Goal: Task Accomplishment & Management: Complete application form

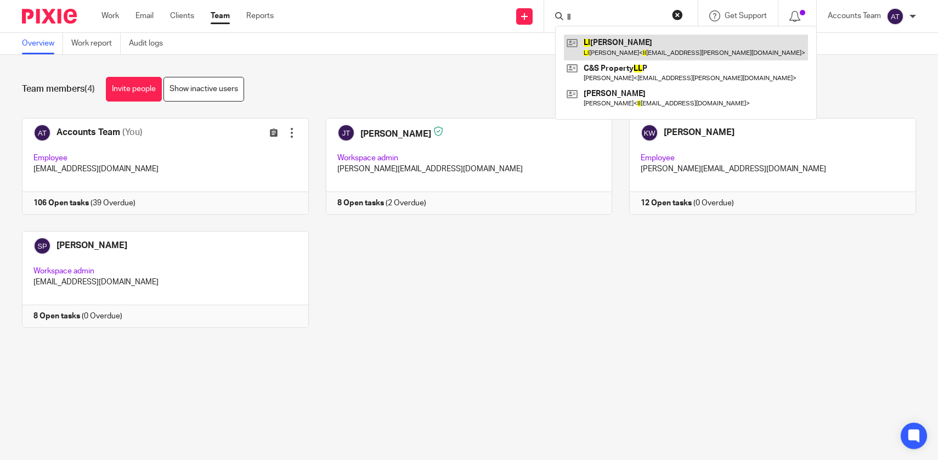
type input "ll"
click at [620, 51] on link at bounding box center [686, 47] width 244 height 25
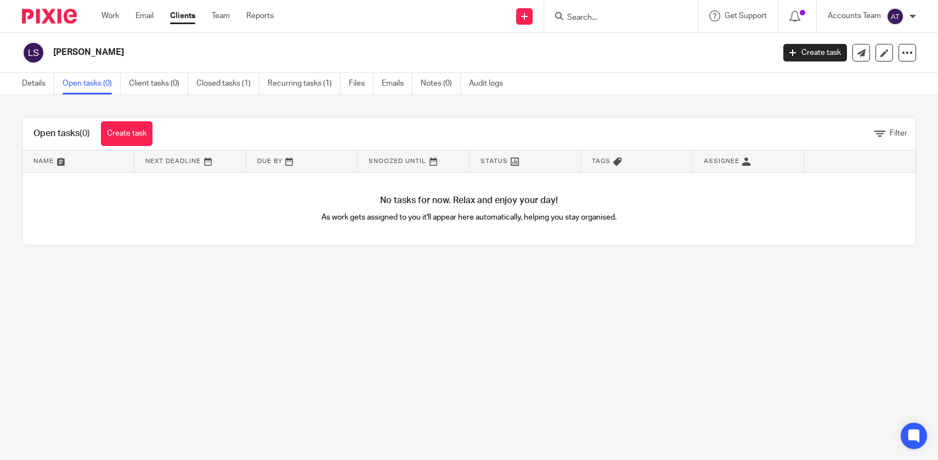
click at [135, 134] on link "Create task" at bounding box center [127, 133] width 52 height 25
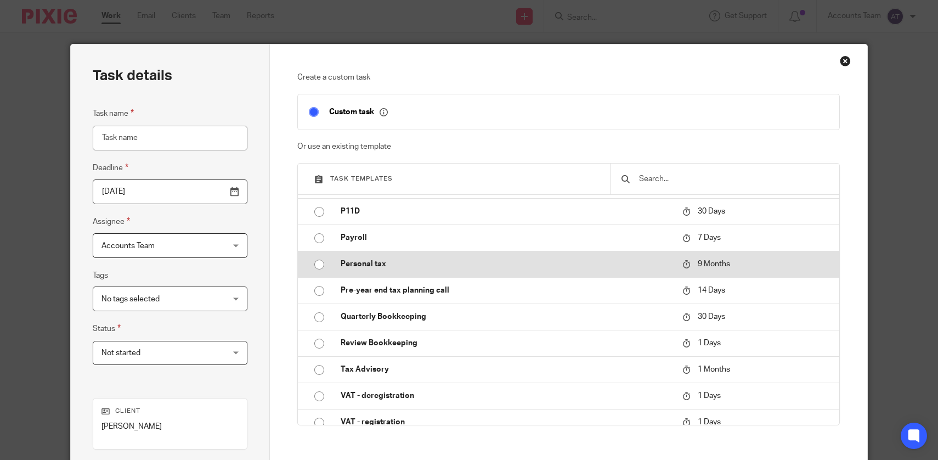
scroll to position [359, 0]
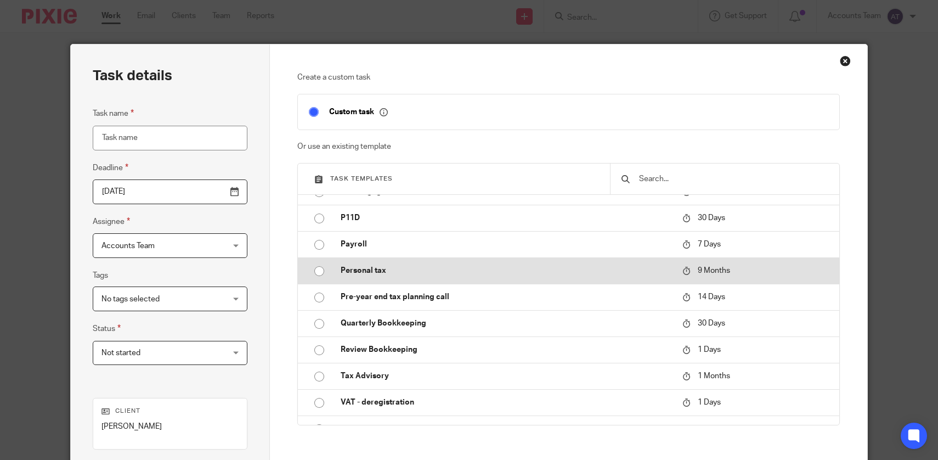
click at [395, 268] on p "Personal tax" at bounding box center [506, 270] width 331 height 11
type input "[DATE]"
type input "Personal tax"
checkbox input "false"
radio input "true"
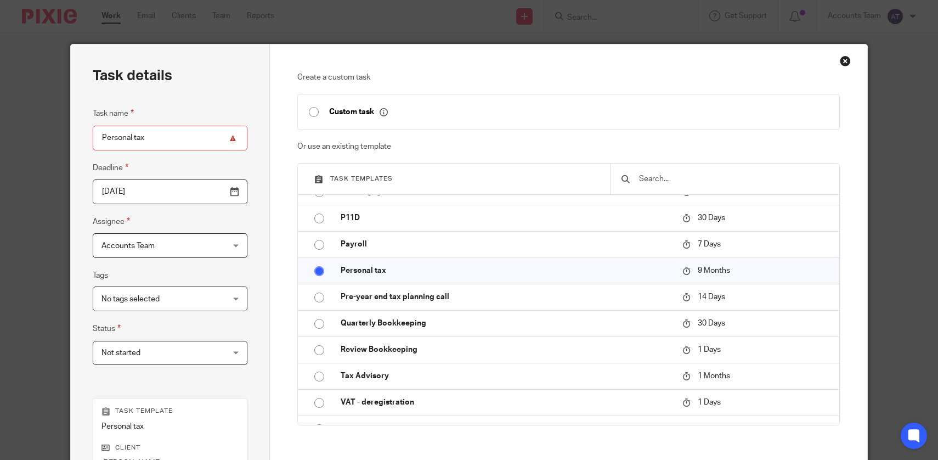
click at [179, 188] on input "2026-05-18" at bounding box center [170, 191] width 155 height 25
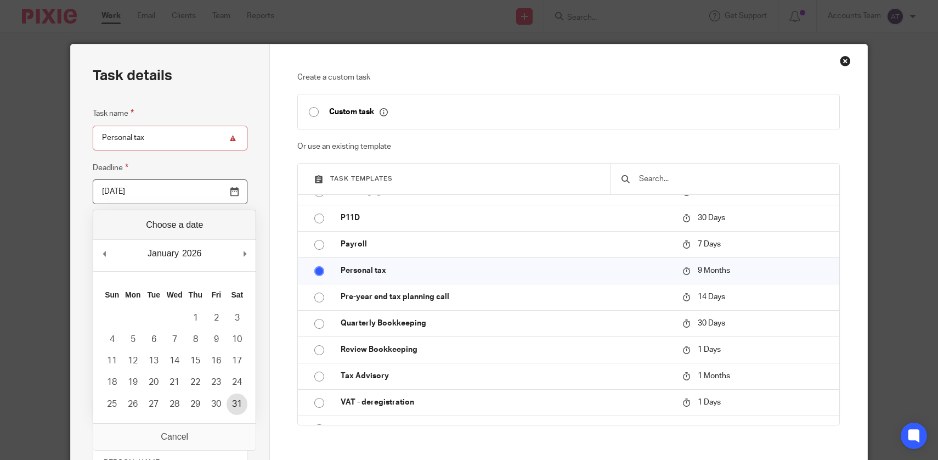
type input "2026-01-31"
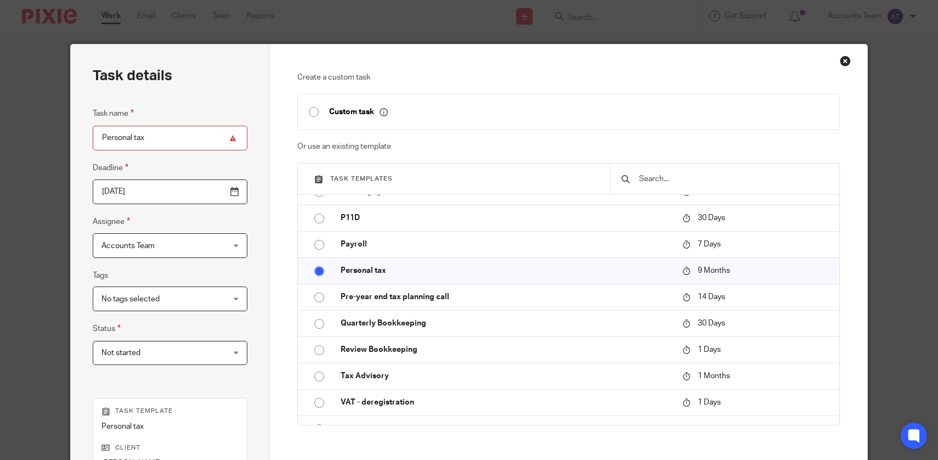
click at [253, 376] on div "Task details Task name Personal tax Deadline 2026-01-31 Assignee Accounts Team …" at bounding box center [170, 324] width 199 height 560
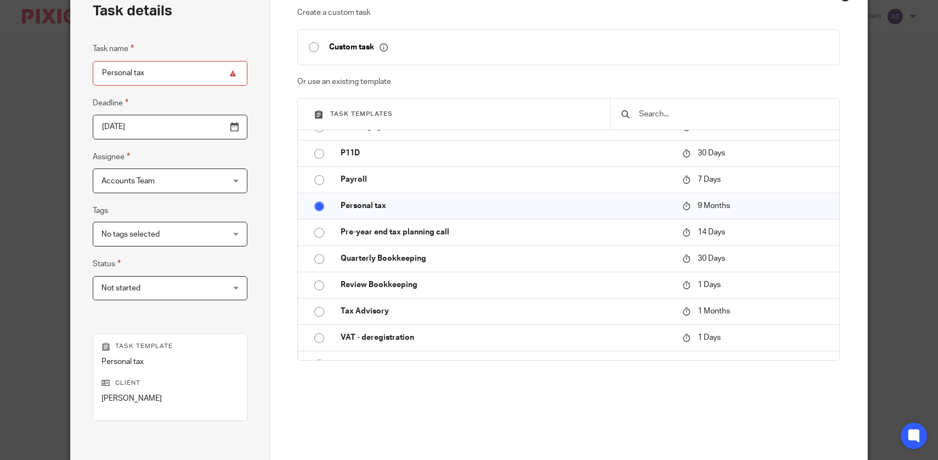
scroll to position [190, 0]
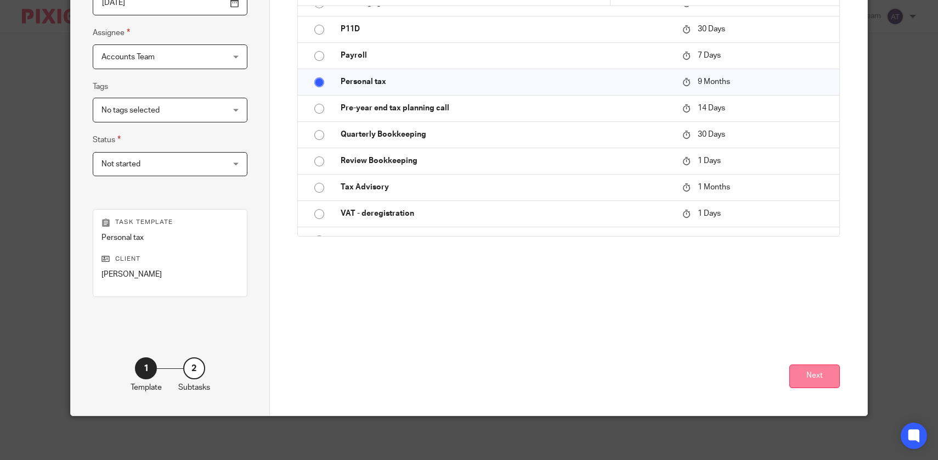
click at [828, 386] on button "Next" at bounding box center [815, 376] width 50 height 24
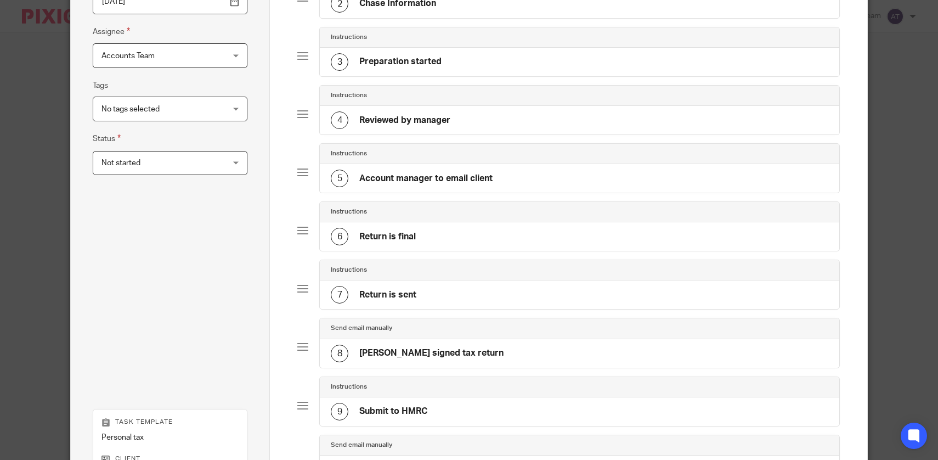
scroll to position [389, 0]
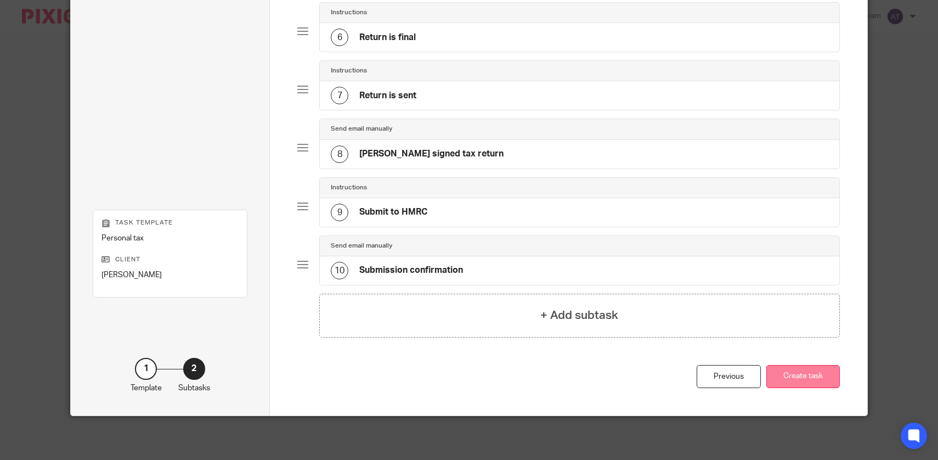
click at [820, 377] on button "Create task" at bounding box center [804, 377] width 74 height 24
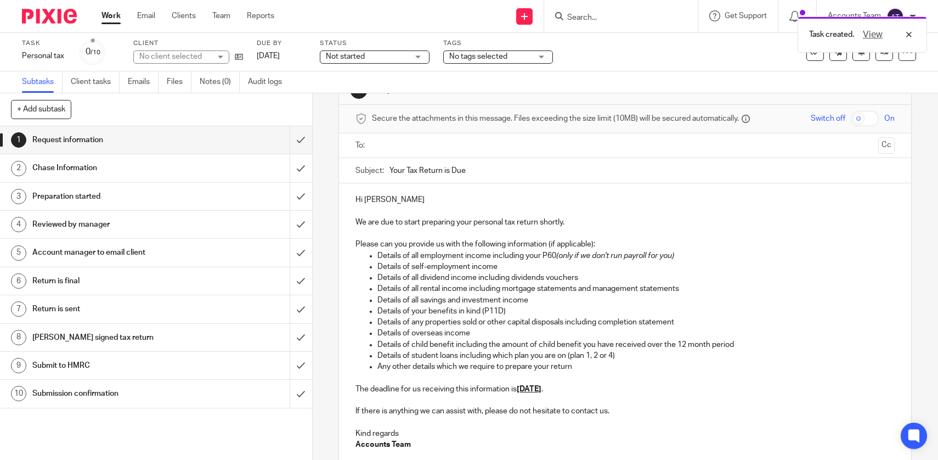
scroll to position [36, 0]
click at [538, 387] on u "[DATE]" at bounding box center [529, 388] width 25 height 8
click at [534, 386] on u "31 [DATE]" at bounding box center [534, 388] width 35 height 8
click at [531, 388] on u "31 [DATE]" at bounding box center [534, 388] width 35 height 8
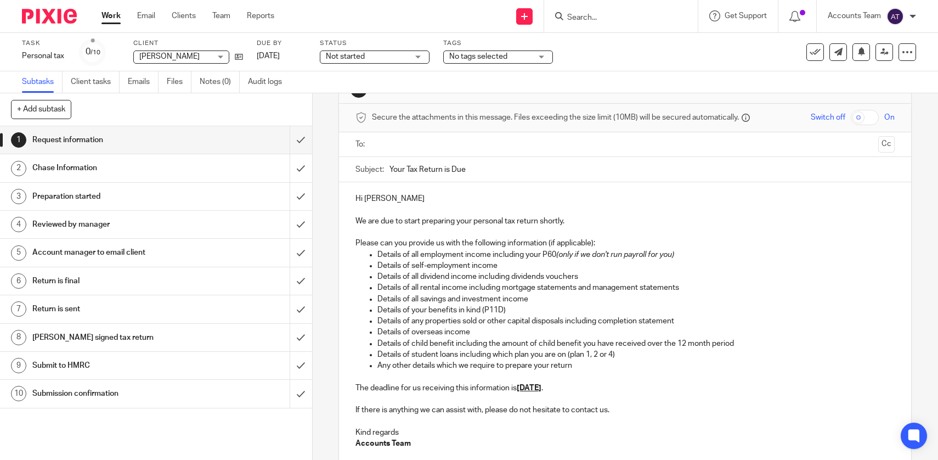
click at [506, 138] on input "text" at bounding box center [625, 144] width 498 height 13
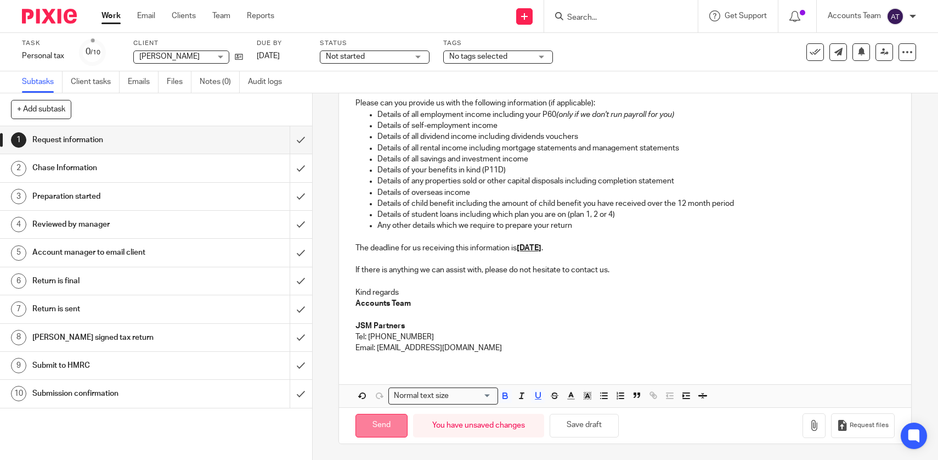
click at [392, 423] on input "Send" at bounding box center [382, 426] width 52 height 24
type input "Sent"
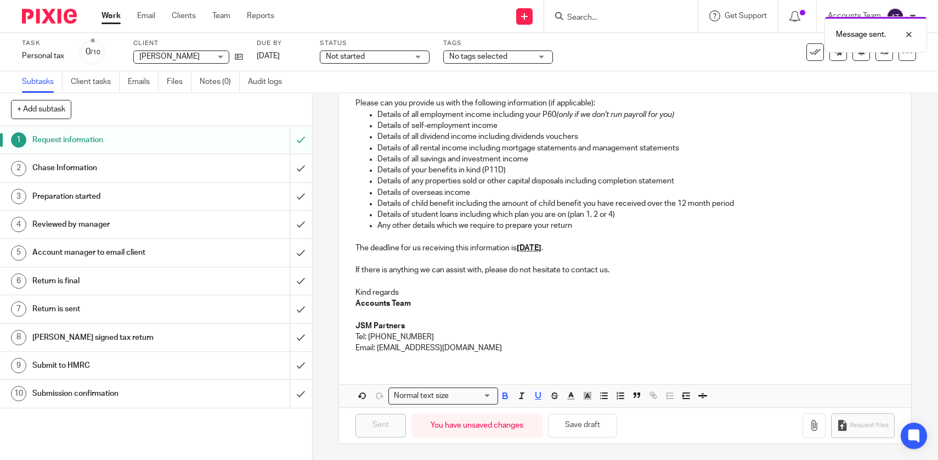
click at [631, 19] on div "Message sent." at bounding box center [698, 32] width 458 height 42
click at [600, 18] on div "Message sent." at bounding box center [698, 32] width 458 height 42
click at [574, 16] on div "Message sent." at bounding box center [698, 32] width 458 height 42
click at [909, 32] on div at bounding box center [901, 34] width 30 height 13
click at [592, 18] on input "Search" at bounding box center [615, 18] width 99 height 10
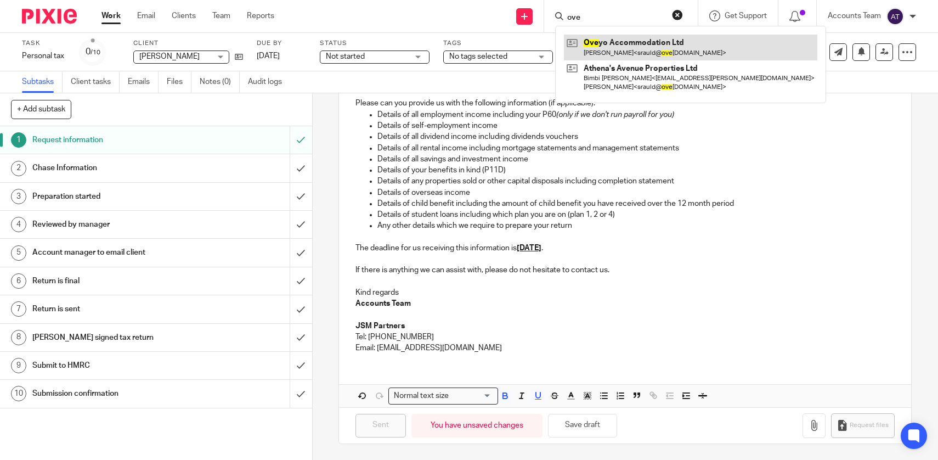
type input "ove"
click at [604, 56] on link at bounding box center [691, 47] width 254 height 25
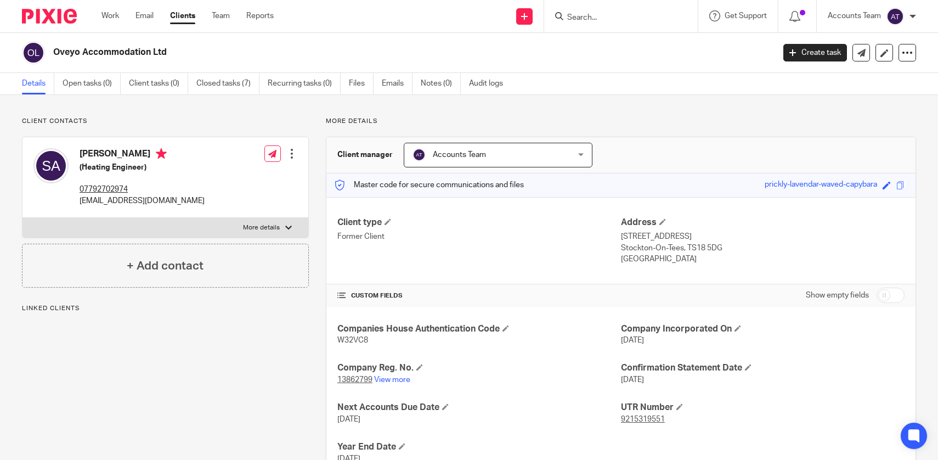
scroll to position [43, 0]
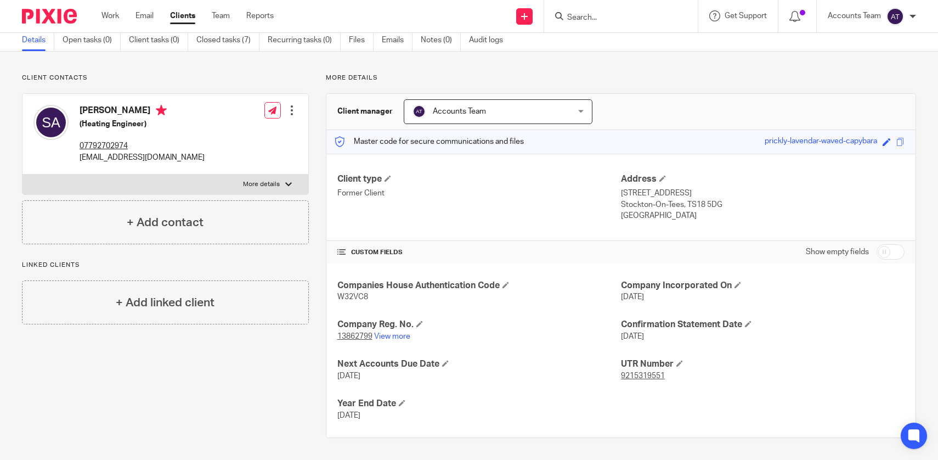
click at [580, 21] on input "Search" at bounding box center [615, 18] width 99 height 10
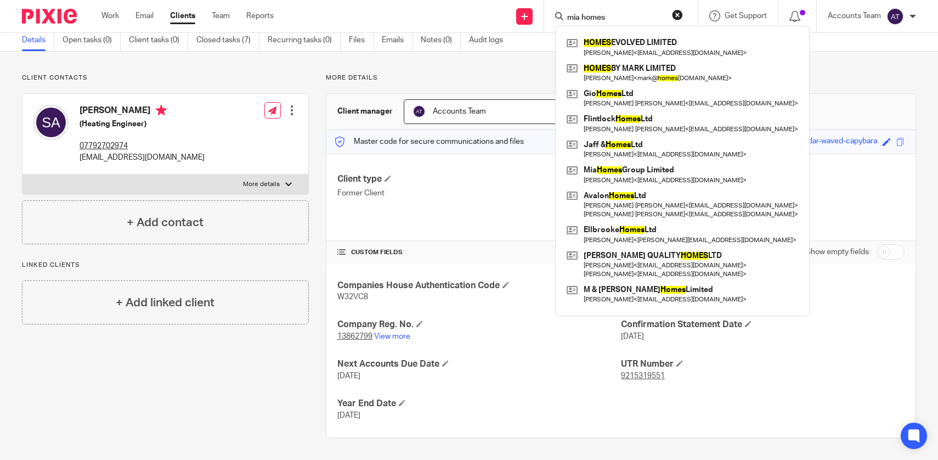
click at [598, 21] on input "mia homes" at bounding box center [615, 18] width 99 height 10
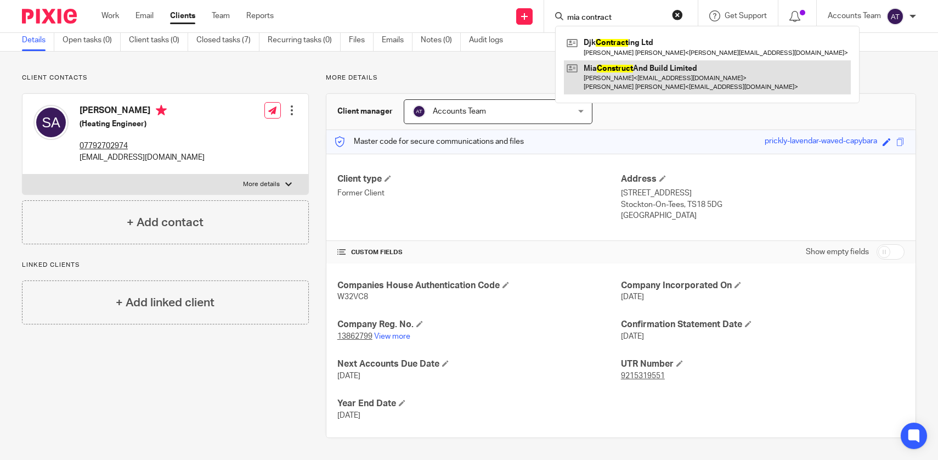
type input "mia contract"
click at [625, 75] on link at bounding box center [707, 77] width 287 height 34
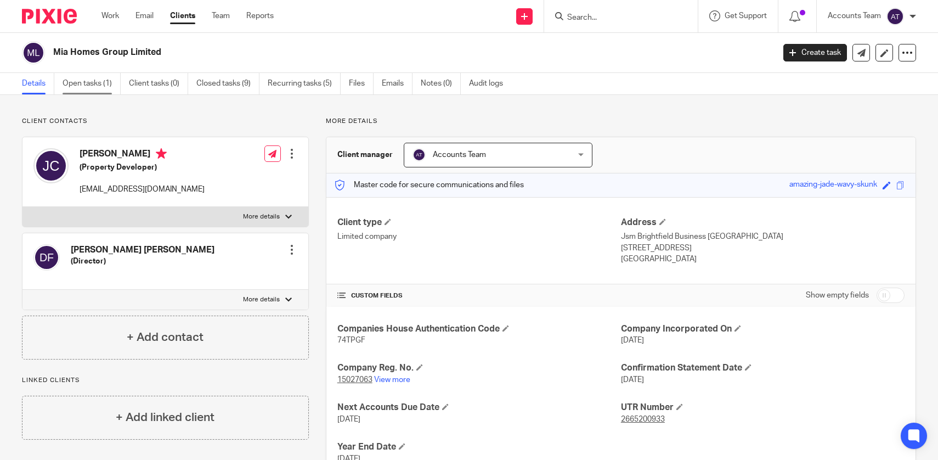
click at [105, 82] on link "Open tasks (1)" at bounding box center [92, 83] width 58 height 21
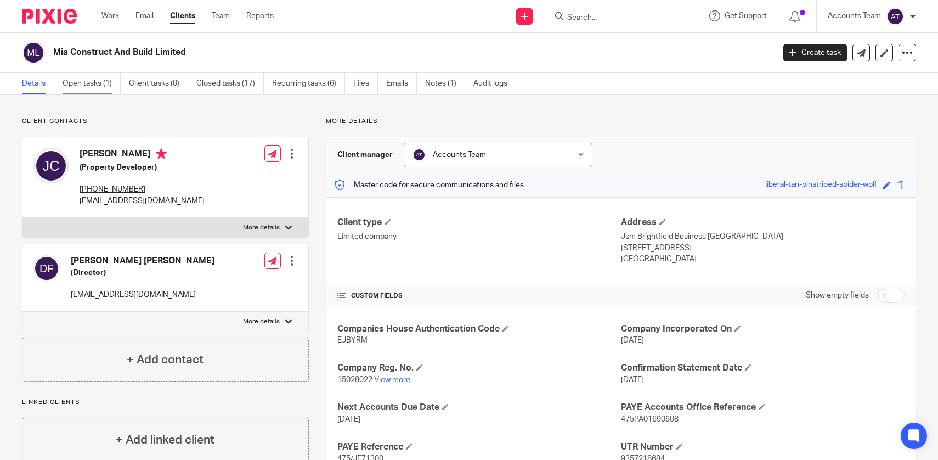
click at [99, 87] on link "Open tasks (1)" at bounding box center [92, 83] width 58 height 21
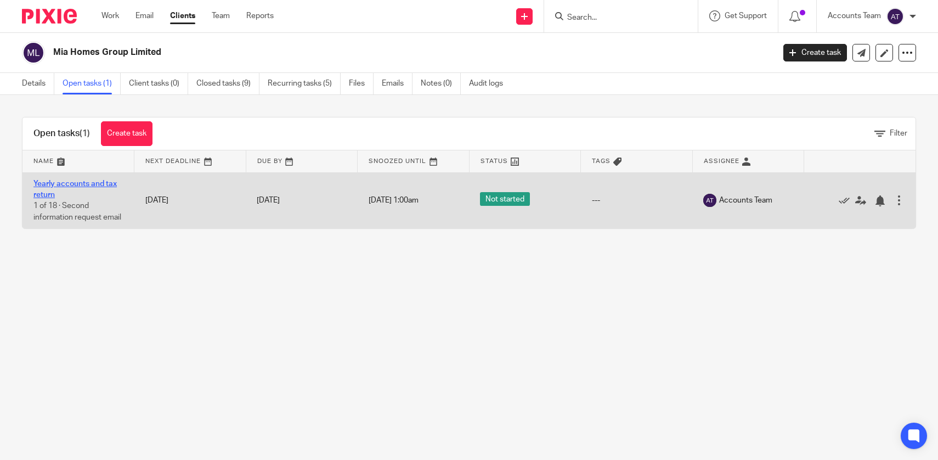
click at [68, 183] on link "Yearly accounts and tax return" at bounding box center [74, 189] width 83 height 19
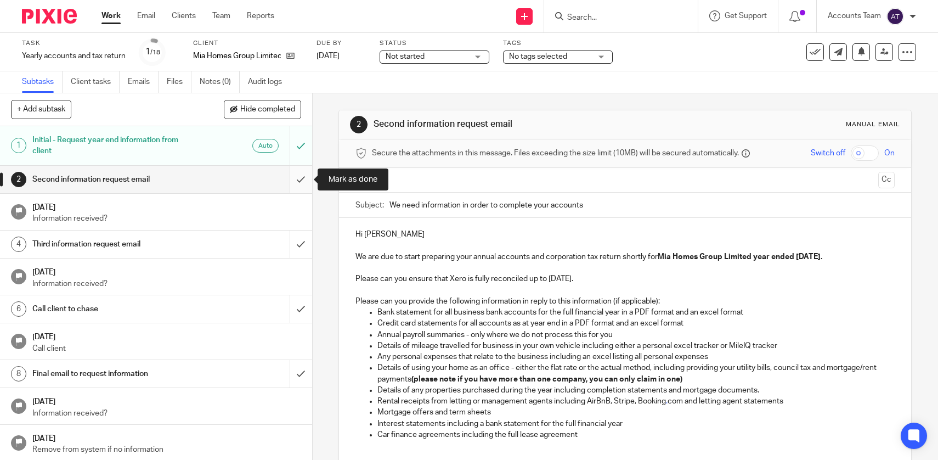
click at [299, 178] on input "submit" at bounding box center [156, 179] width 312 height 27
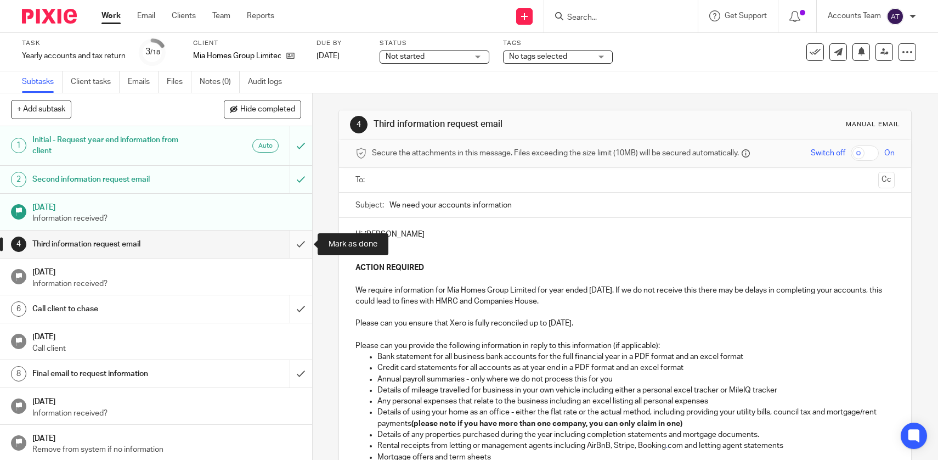
click at [302, 247] on input "submit" at bounding box center [156, 244] width 312 height 27
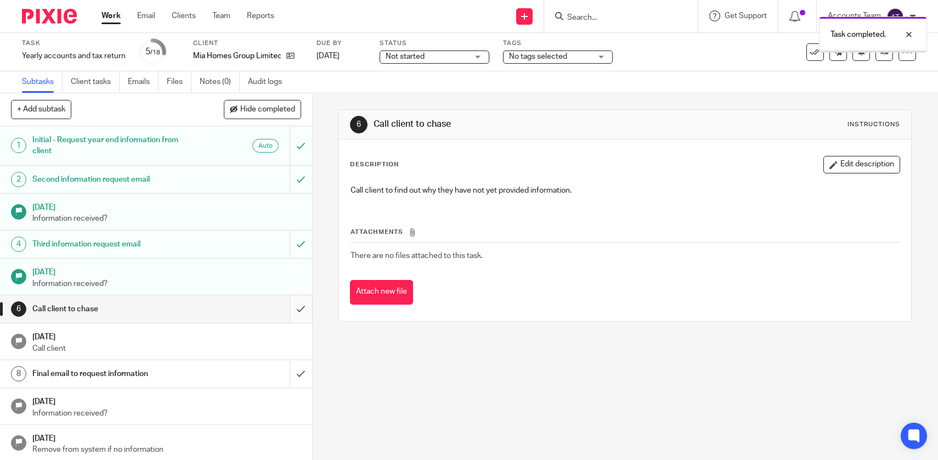
click at [305, 308] on input "submit" at bounding box center [156, 308] width 312 height 27
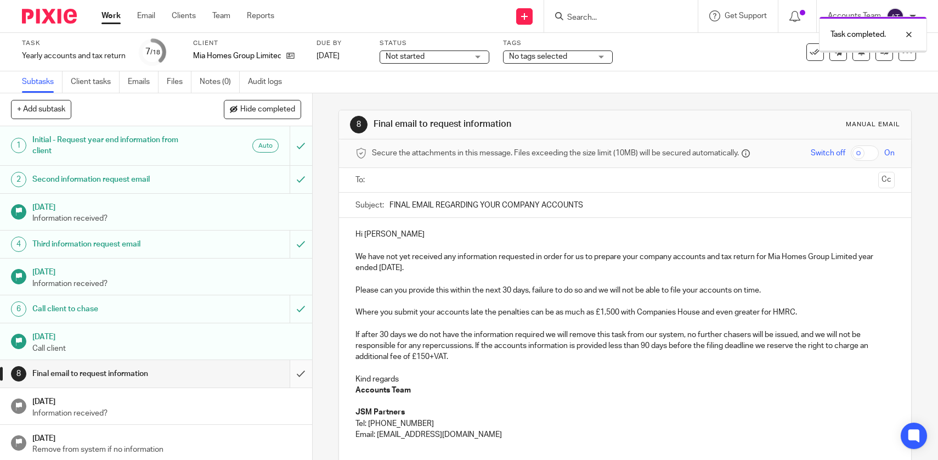
click at [300, 369] on input "submit" at bounding box center [156, 373] width 312 height 27
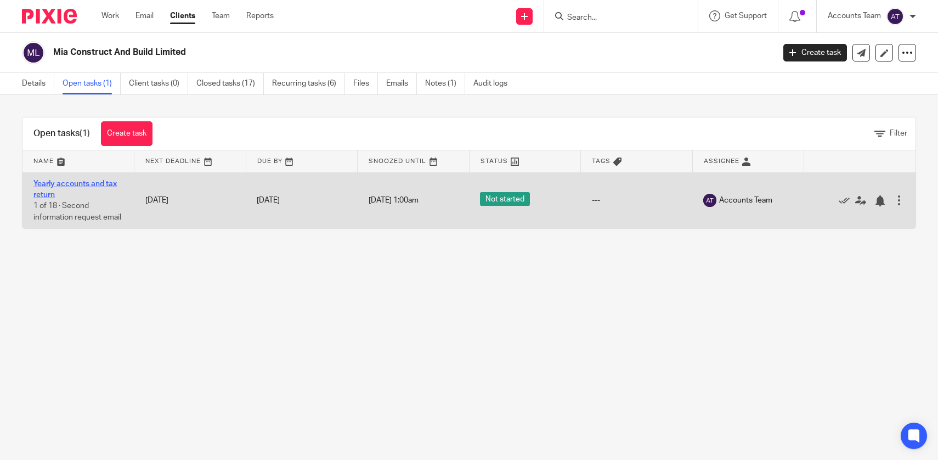
click at [91, 185] on link "Yearly accounts and tax return" at bounding box center [74, 189] width 83 height 19
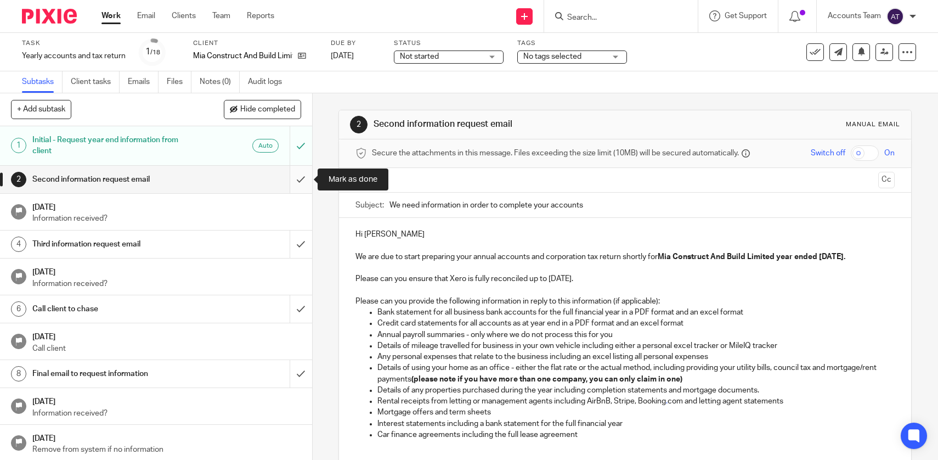
click at [302, 181] on input "submit" at bounding box center [156, 179] width 312 height 27
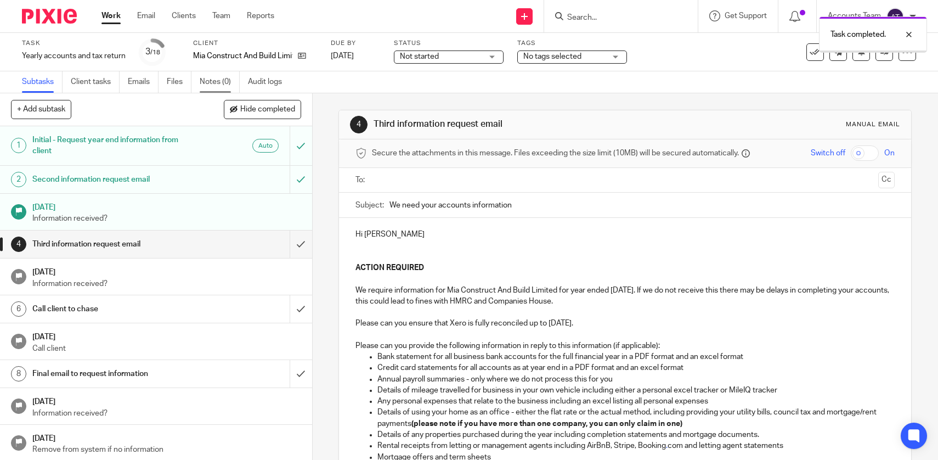
click at [228, 91] on link "Notes (0)" at bounding box center [220, 81] width 40 height 21
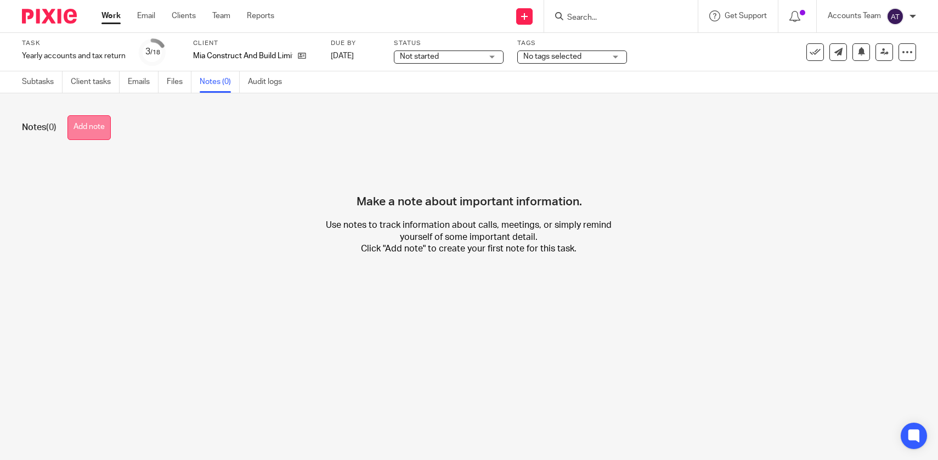
click at [85, 129] on button "Add note" at bounding box center [89, 127] width 43 height 25
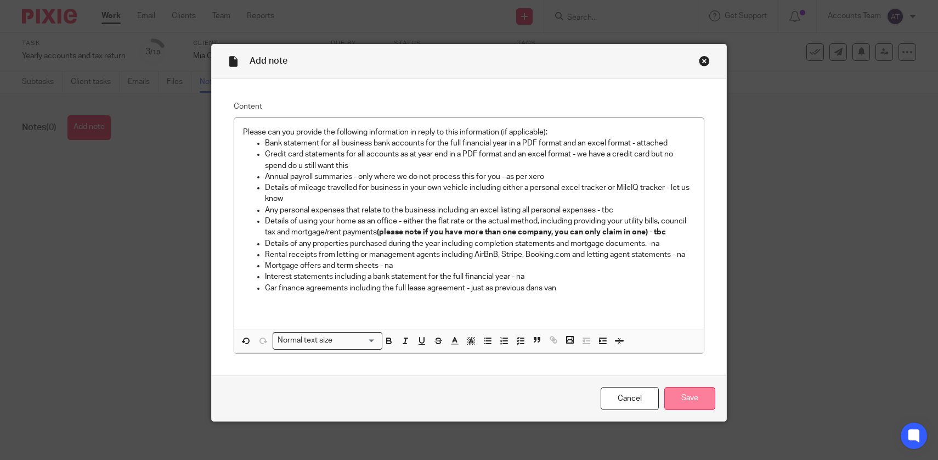
click at [676, 396] on input "Save" at bounding box center [690, 399] width 51 height 24
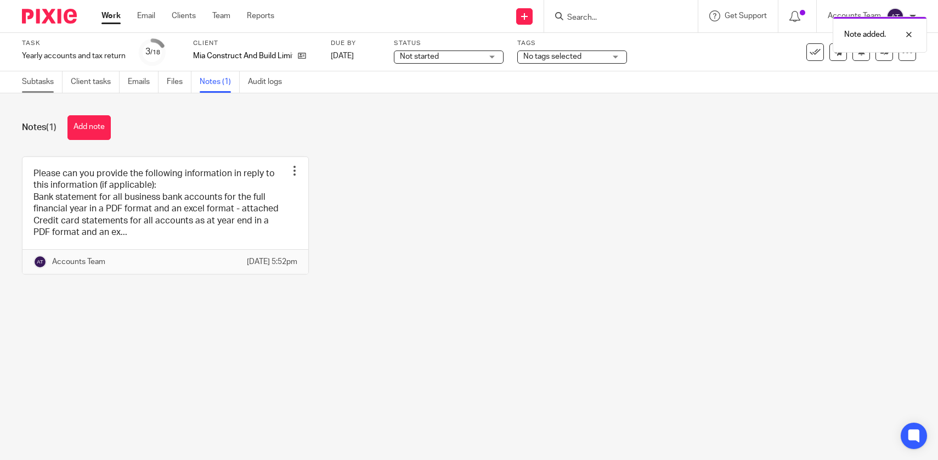
click at [50, 84] on link "Subtasks" at bounding box center [42, 81] width 41 height 21
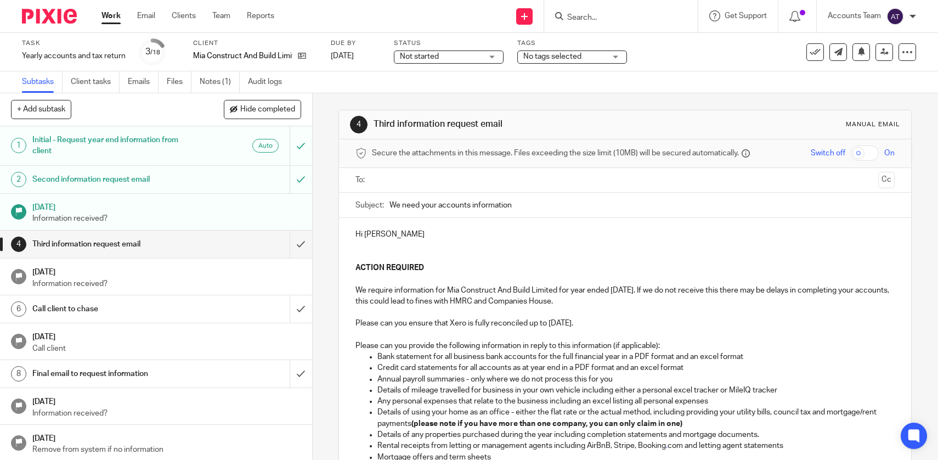
scroll to position [11, 0]
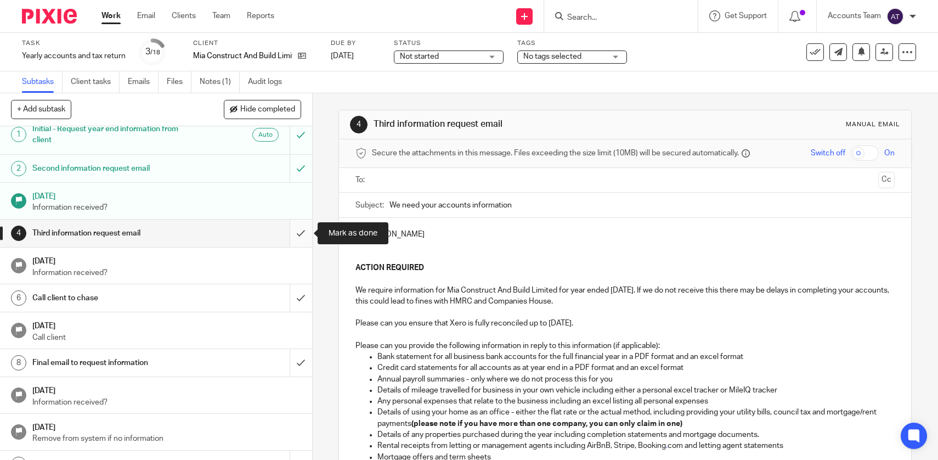
click at [297, 239] on input "submit" at bounding box center [156, 233] width 312 height 27
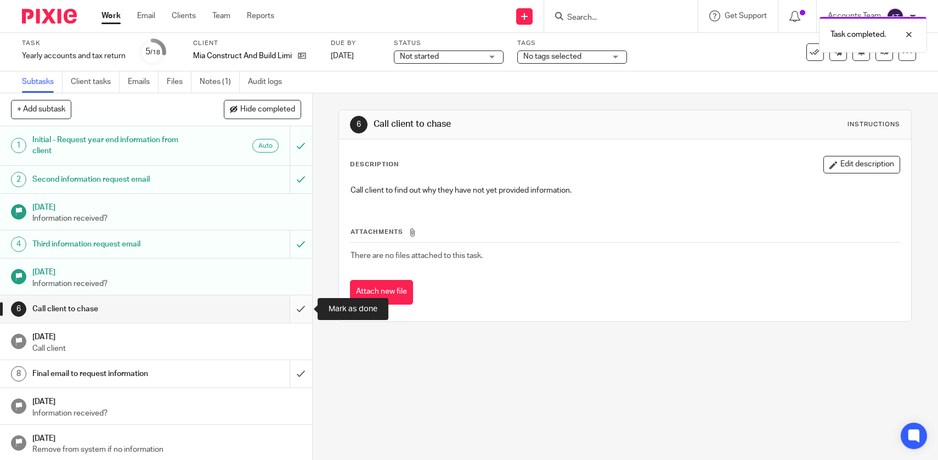
click at [299, 309] on input "submit" at bounding box center [156, 308] width 312 height 27
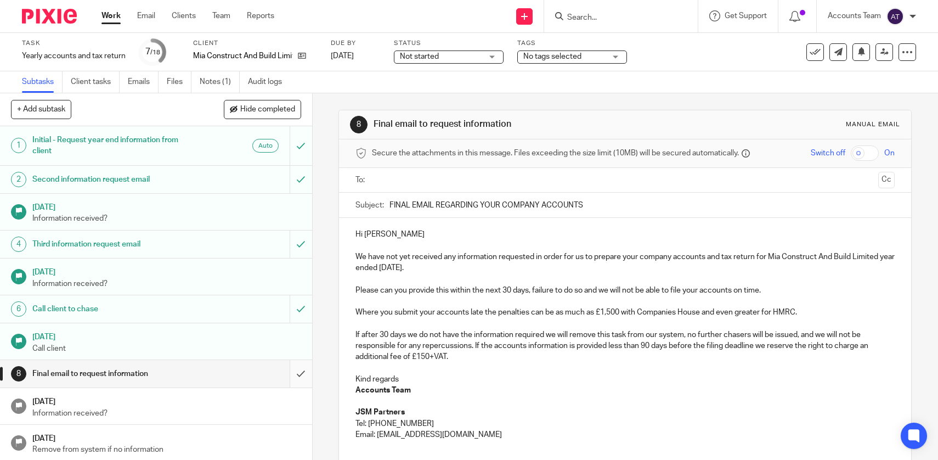
click at [304, 373] on input "submit" at bounding box center [156, 373] width 312 height 27
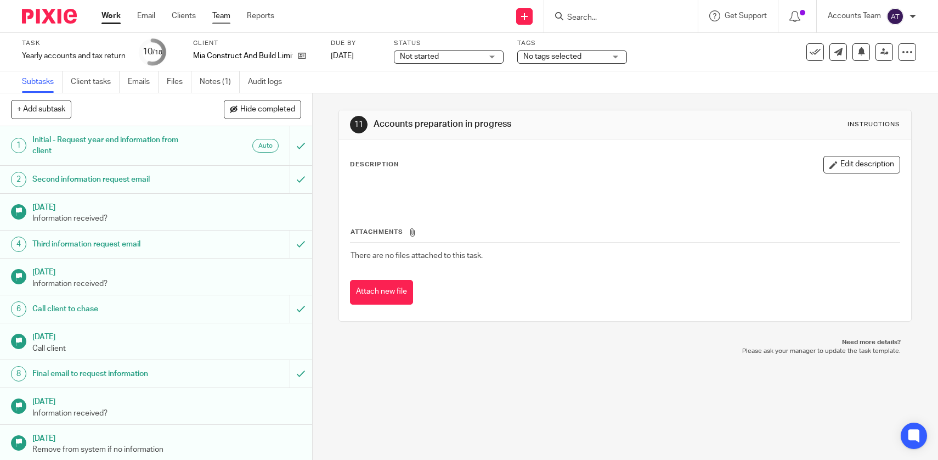
click at [224, 18] on link "Team" at bounding box center [221, 15] width 18 height 11
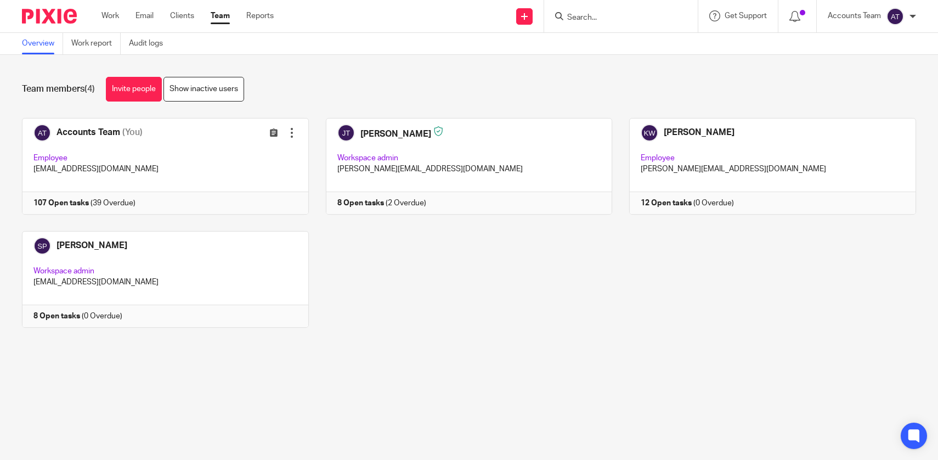
click at [224, 20] on link "Team" at bounding box center [220, 15] width 19 height 11
click at [420, 301] on div "Accounts Team (You) Edit user Transfer Employee [EMAIL_ADDRESS][DOMAIN_NAME] 10…" at bounding box center [461, 231] width 912 height 226
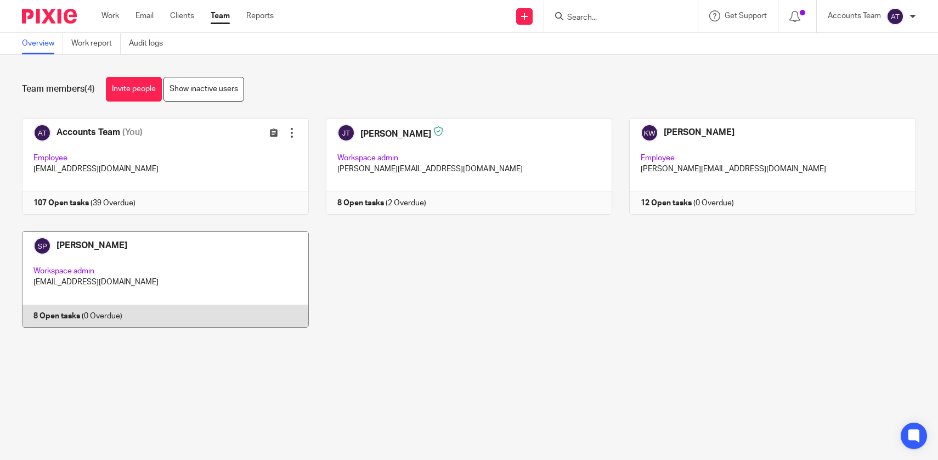
click at [255, 291] on link at bounding box center [157, 279] width 304 height 97
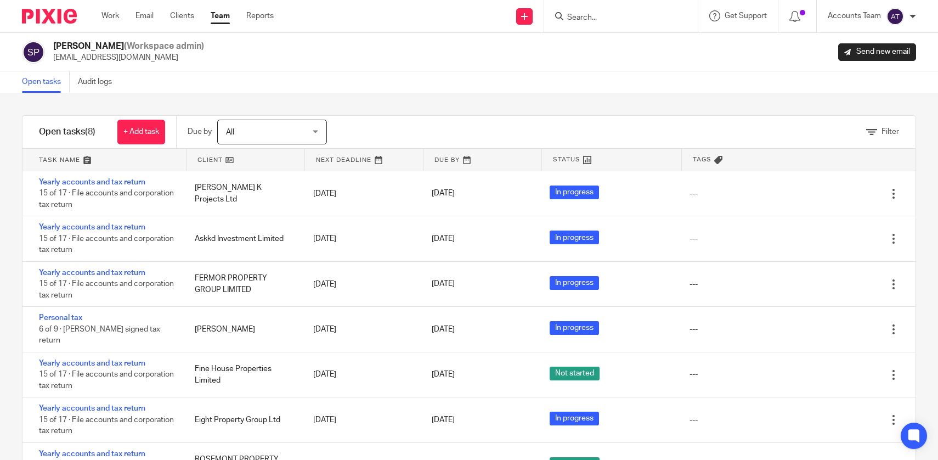
click at [459, 103] on div "Filter tasks Only show tasks matching all of these conditions 1 Client name Is …" at bounding box center [469, 276] width 938 height 367
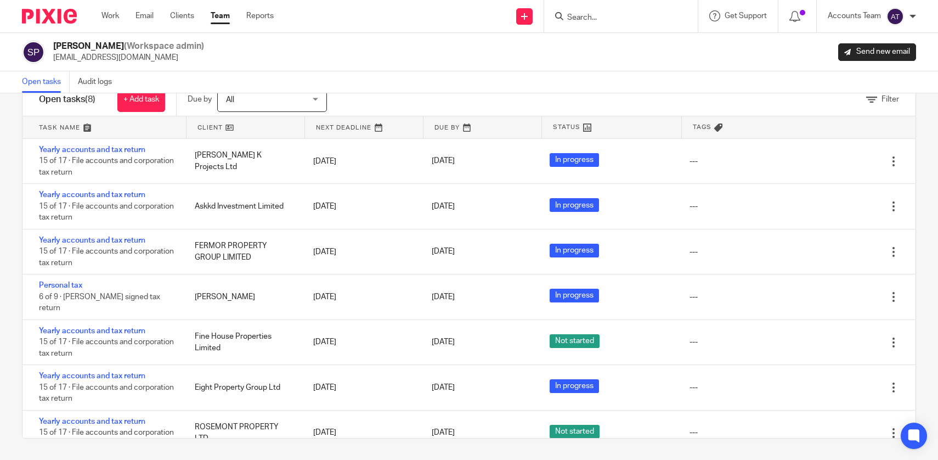
click at [224, 21] on link "Team" at bounding box center [220, 15] width 19 height 11
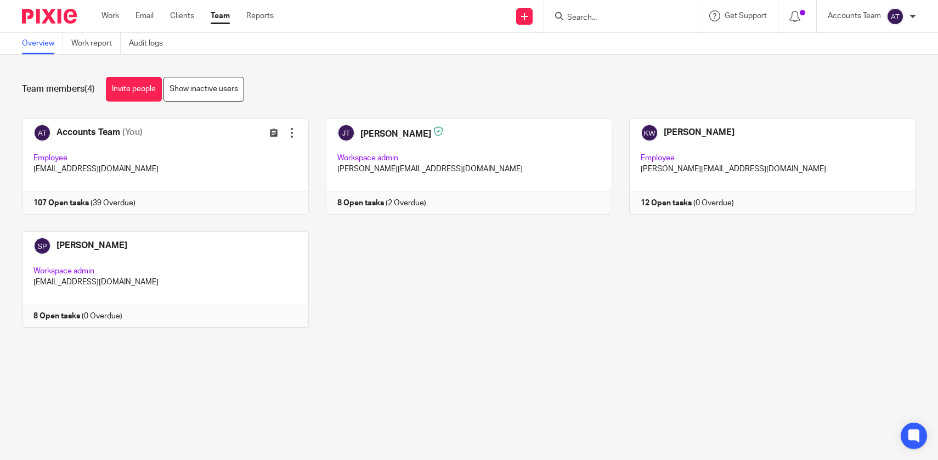
click at [456, 335] on div "Accounts Team (You) Edit user Transfer Employee [EMAIL_ADDRESS][DOMAIN_NAME] 10…" at bounding box center [461, 231] width 912 height 226
